Goal: Task Accomplishment & Management: Use online tool/utility

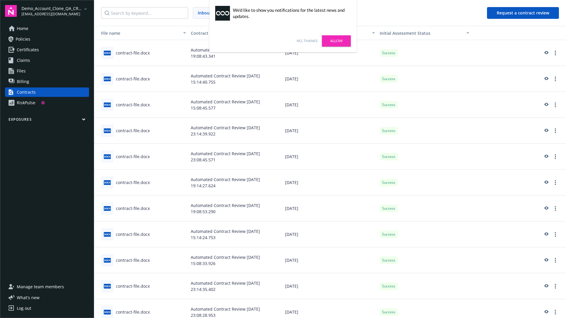
click at [307, 41] on link "No, thanks" at bounding box center [307, 40] width 21 height 5
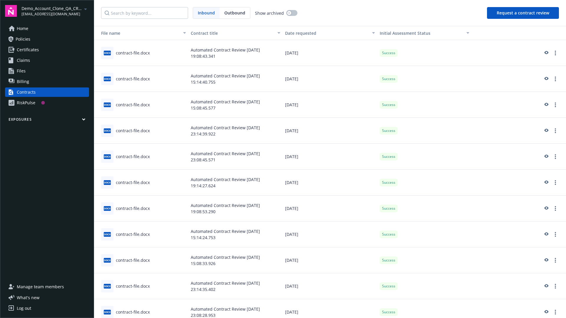
click at [523, 13] on button "Request a contract review" at bounding box center [523, 13] width 72 height 12
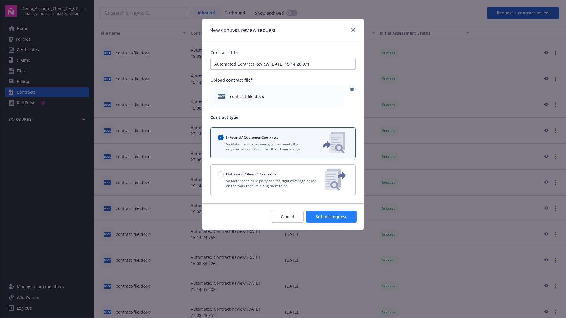
type input "Automated Contract Review 10-10-2025 19:14:28.071"
click at [332, 217] on span "Submit request" at bounding box center [331, 217] width 31 height 6
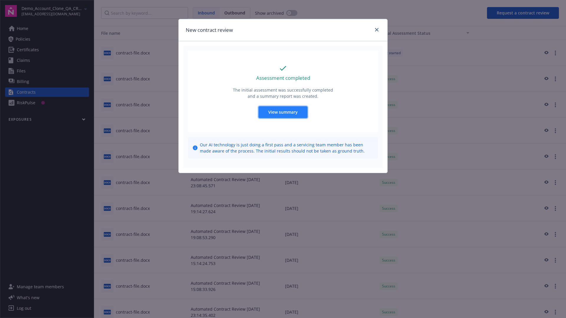
click at [283, 112] on span "View summary" at bounding box center [282, 112] width 29 height 6
